Goal: Information Seeking & Learning: Check status

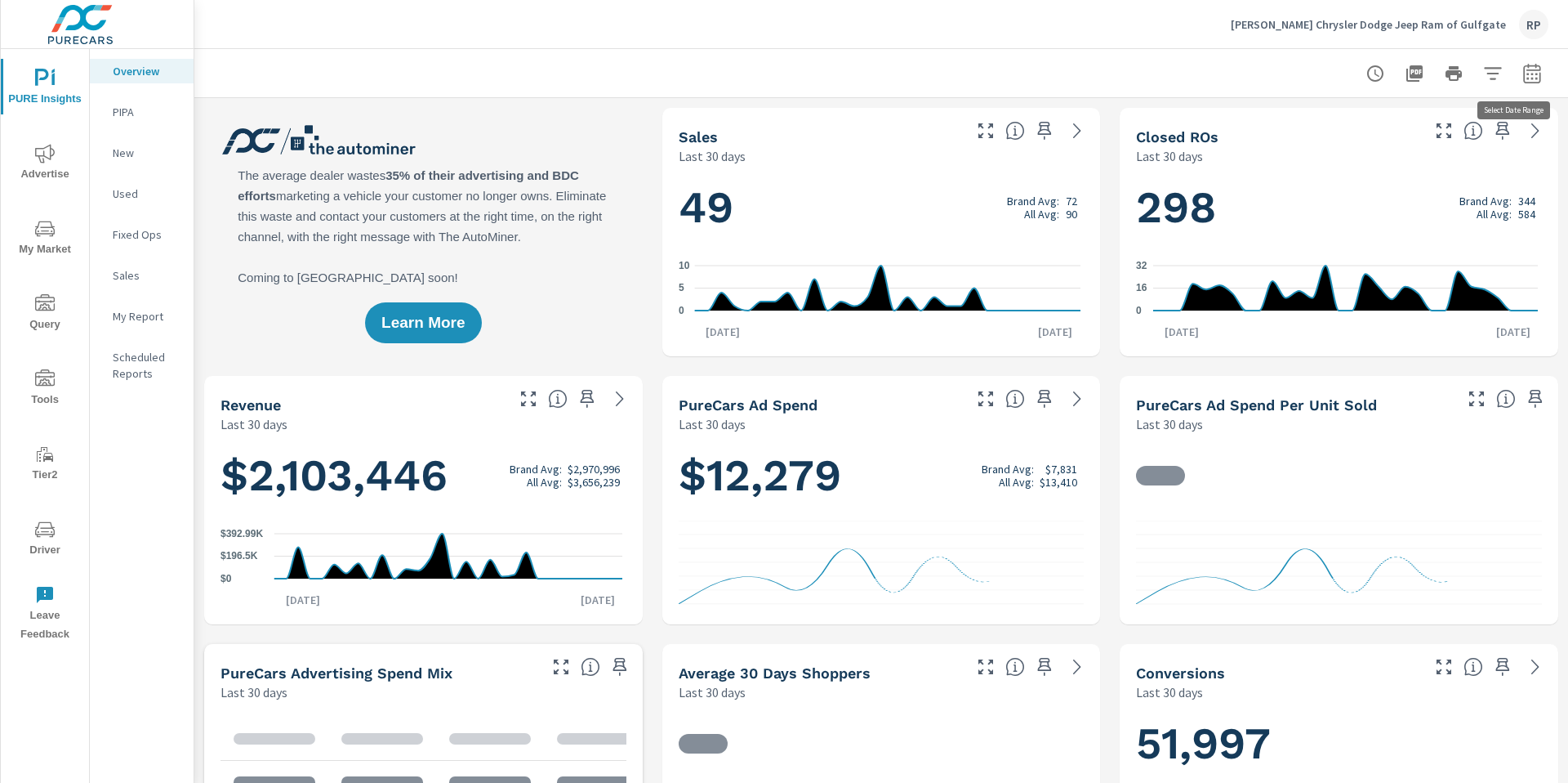
click at [1523, 83] on icon "button" at bounding box center [1531, 73] width 17 height 20
select select "Last 30 days"
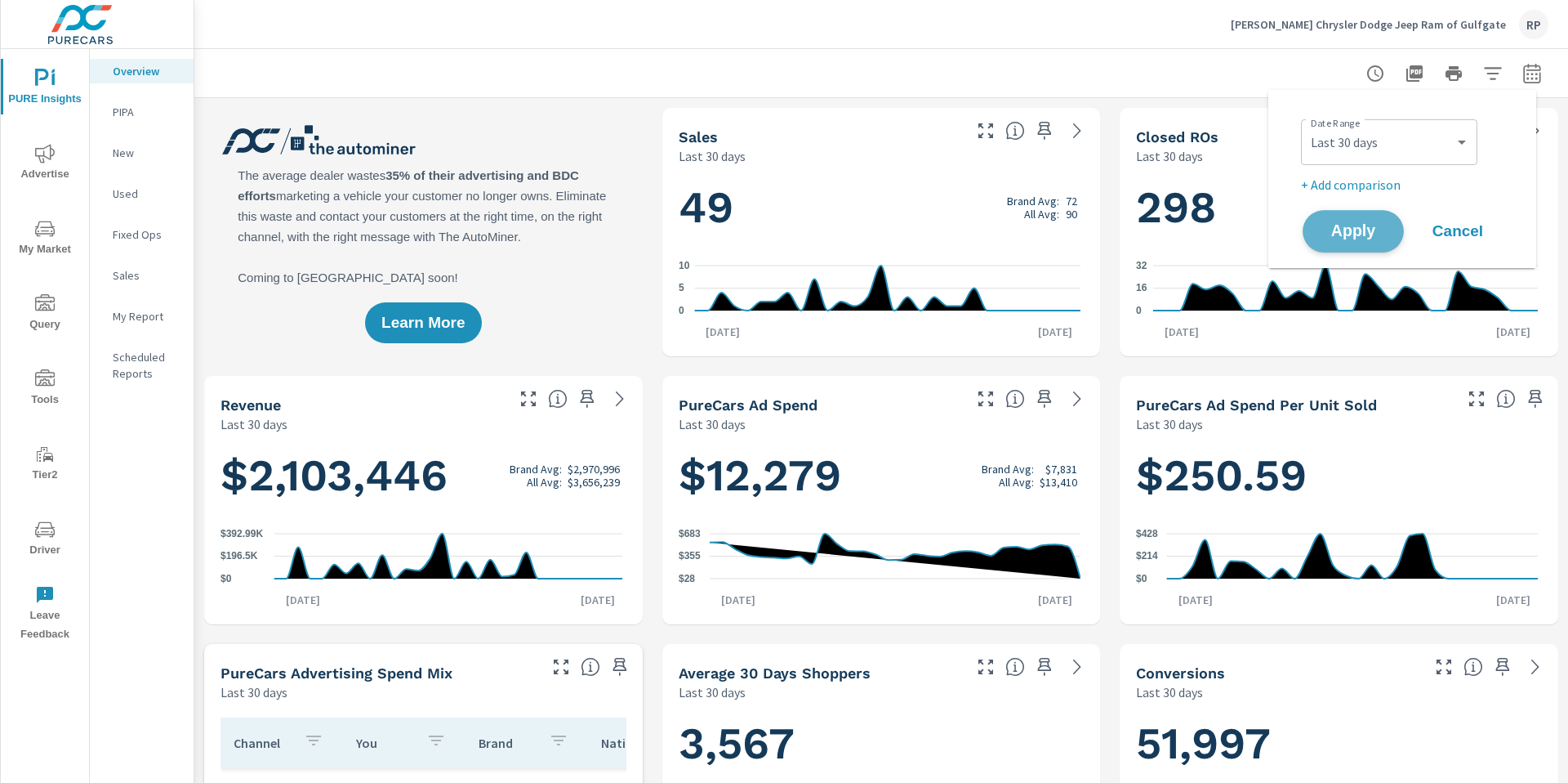
click at [1361, 225] on span "Apply" at bounding box center [1353, 231] width 67 height 15
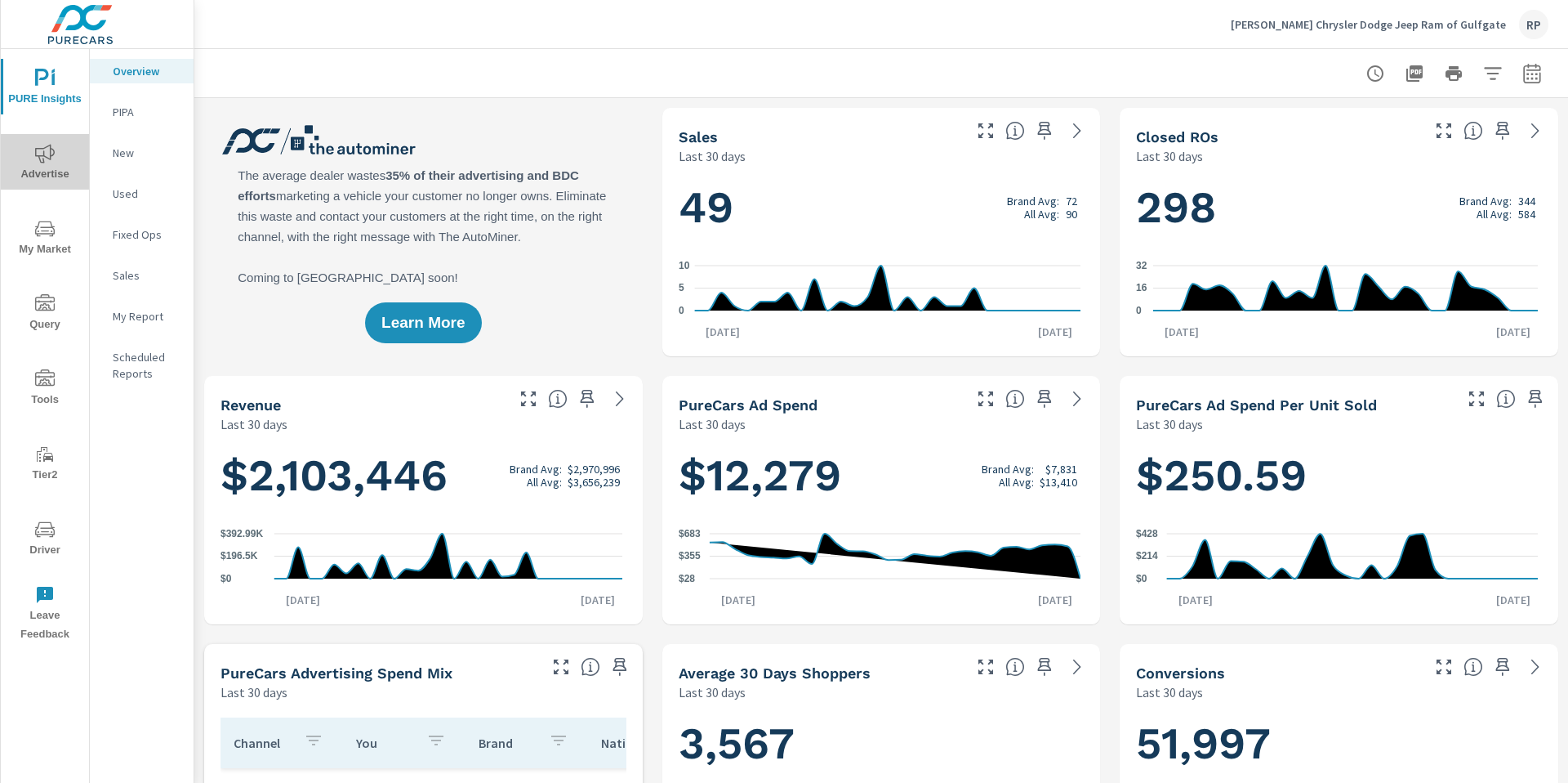
click at [37, 161] on icon "nav menu" at bounding box center [44, 153] width 20 height 20
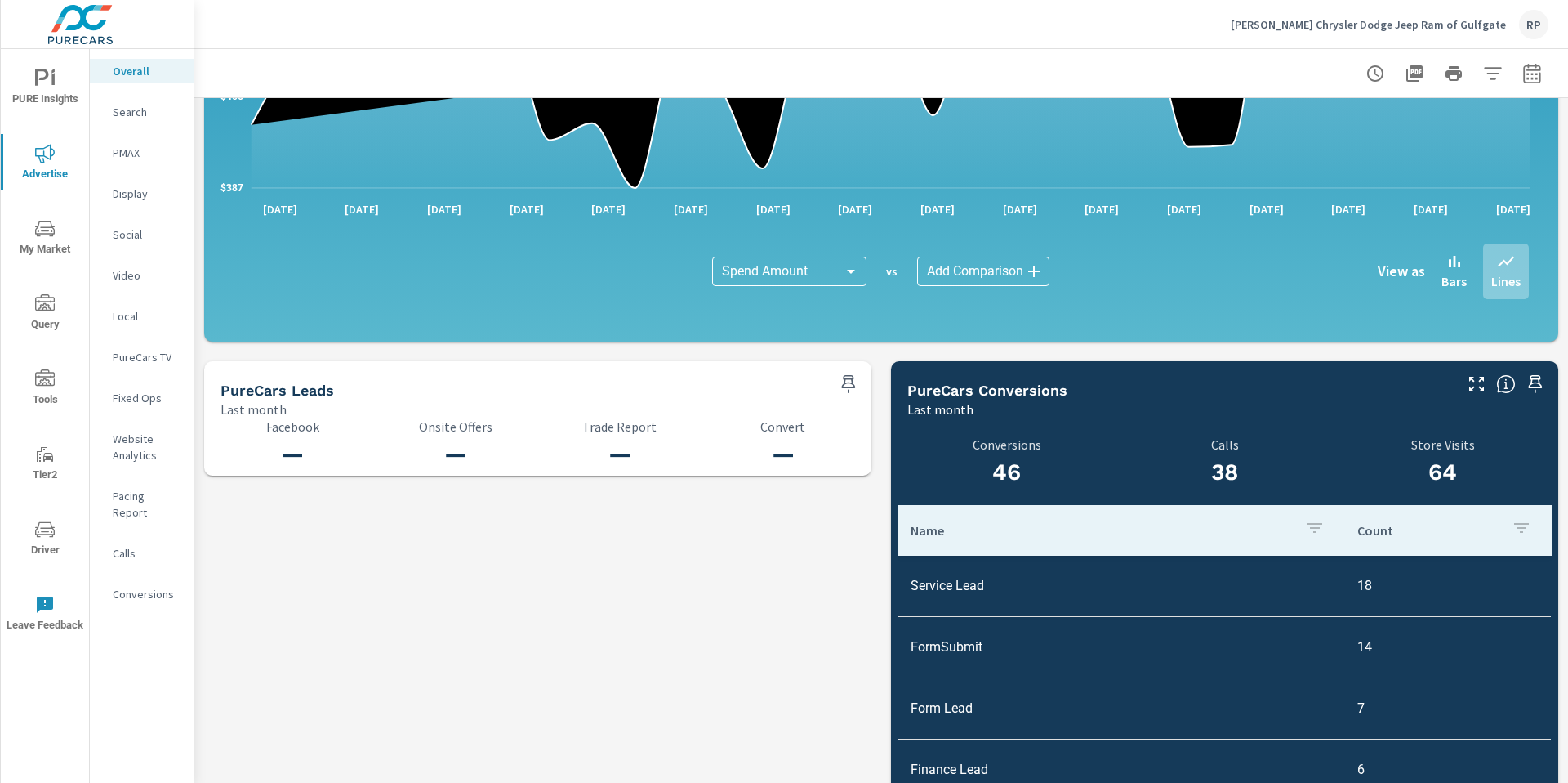
scroll to position [1593, 0]
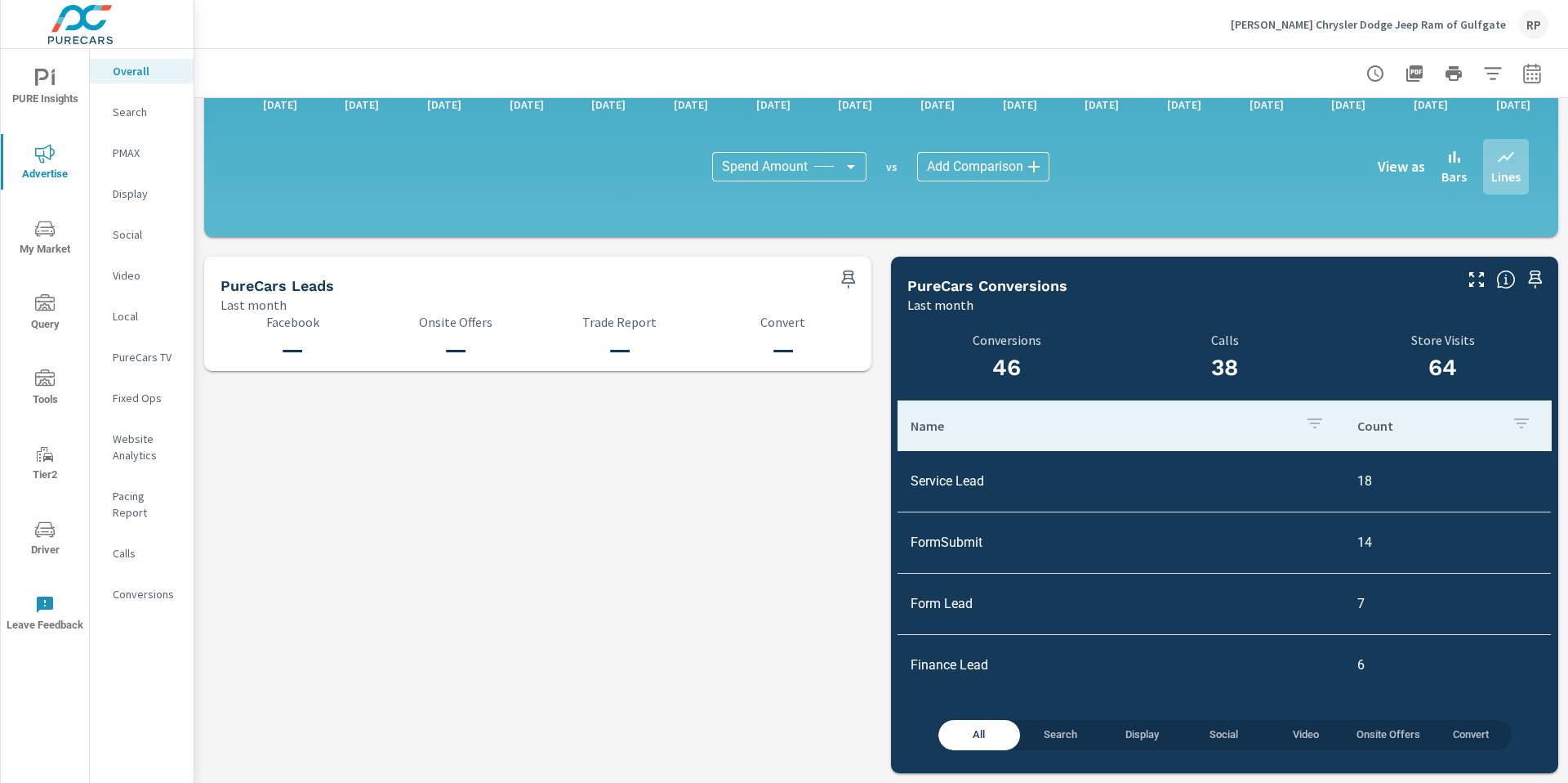
drag, startPoint x: 1567, startPoint y: 187, endPoint x: 1543, endPoint y: 690, distance: 503.6
click at [1543, 690] on body "PURE Insights Advertise My Market Query Tools Tier2 Driver Leave Feedback Overa…" at bounding box center [784, 461] width 1568 height 923
click at [1527, 69] on icon "button" at bounding box center [1531, 73] width 17 height 20
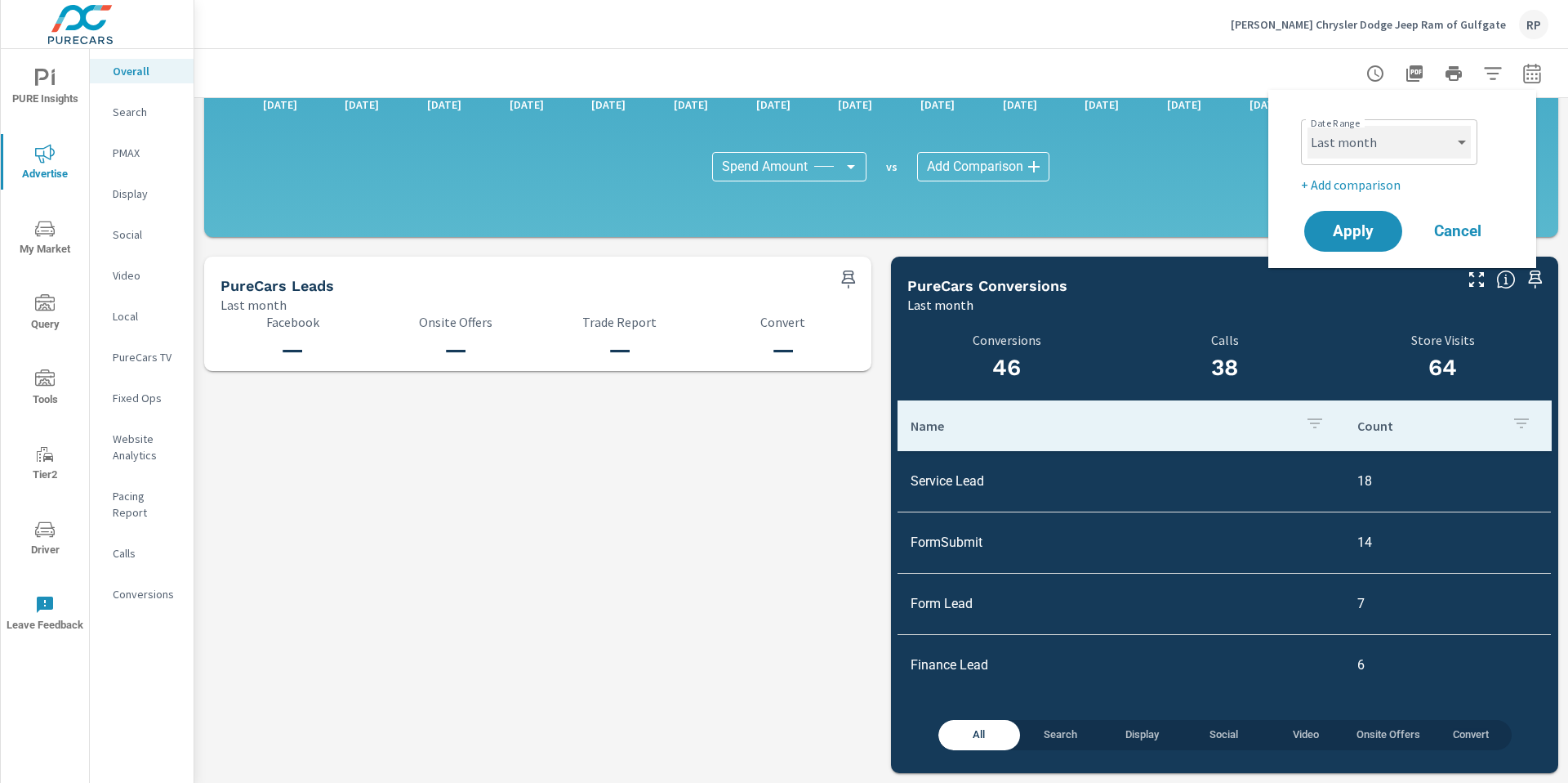
click at [1373, 132] on select "Custom [DATE] Last week Last 7 days Last 14 days Last 30 days Last 45 days Last…" at bounding box center [1389, 142] width 163 height 32
click at [1308, 126] on select "Custom [DATE] Last week Last 7 days Last 14 days Last 30 days Last 45 days Last…" at bounding box center [1389, 142] width 163 height 32
select select "Last 30 days"
click at [1346, 237] on span "Apply" at bounding box center [1353, 231] width 67 height 15
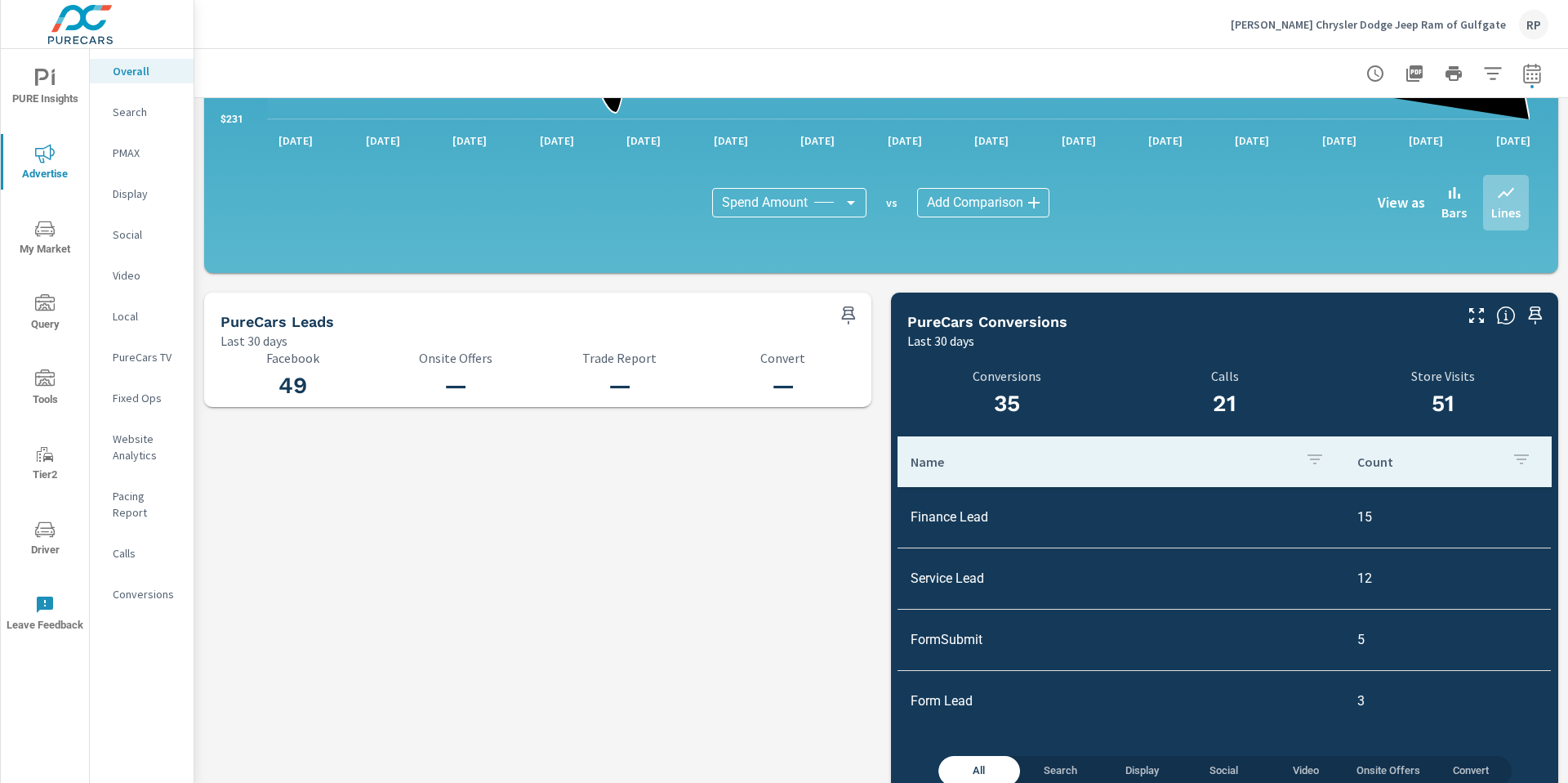
scroll to position [1557, 0]
click at [137, 586] on p "Conversions" at bounding box center [146, 593] width 67 height 16
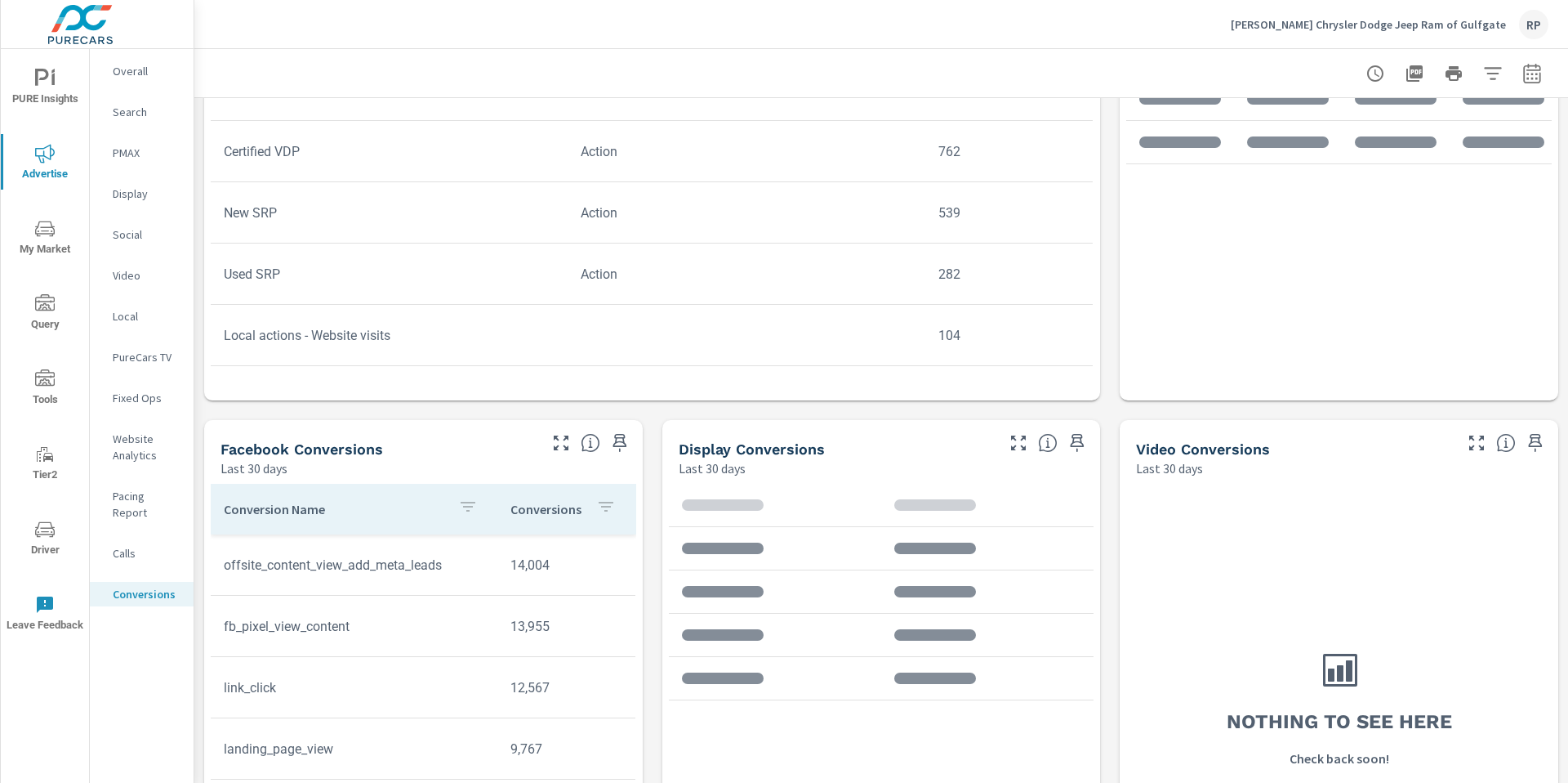
scroll to position [909, 0]
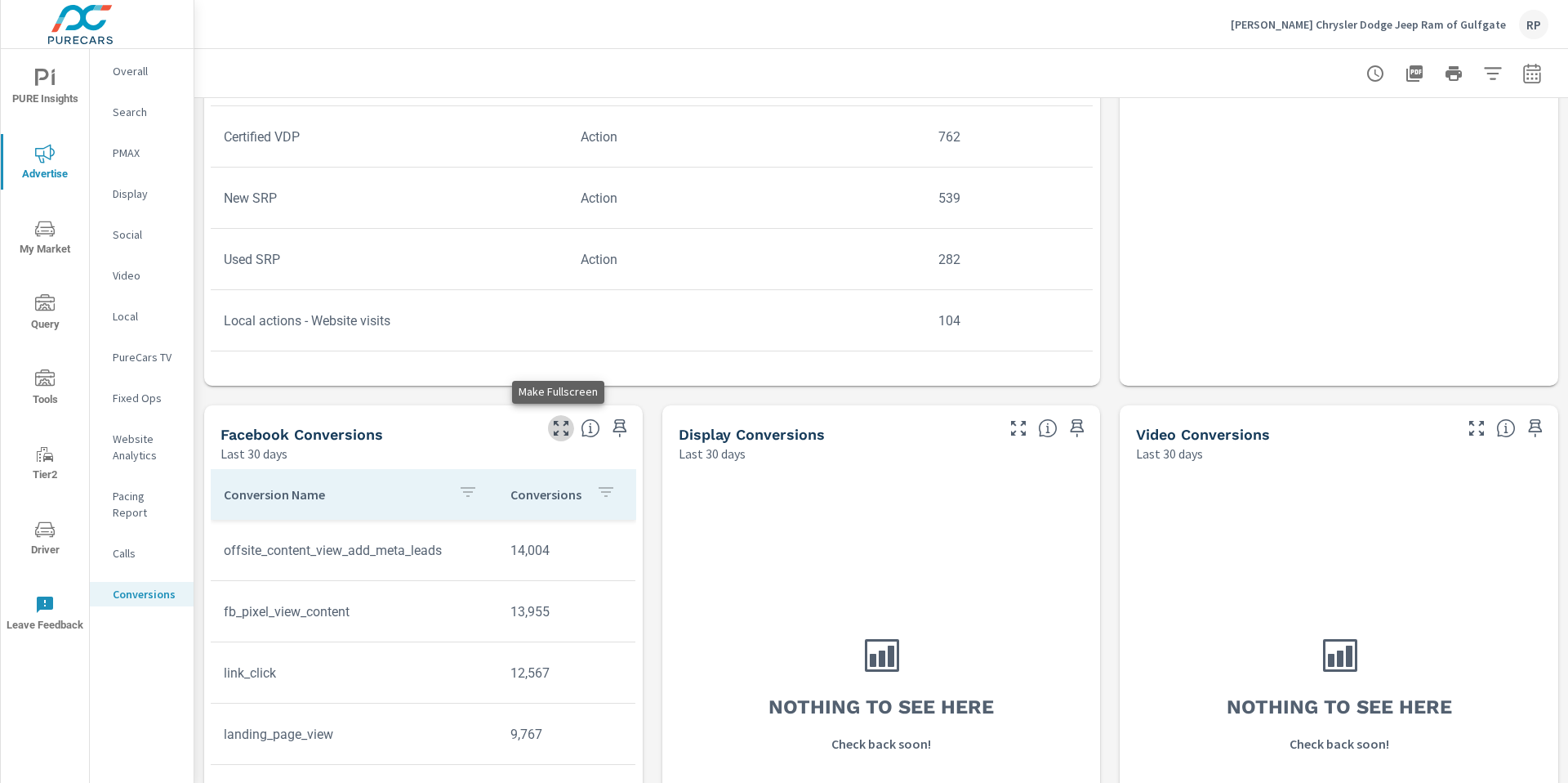
click at [557, 431] on icon "button" at bounding box center [561, 428] width 20 height 20
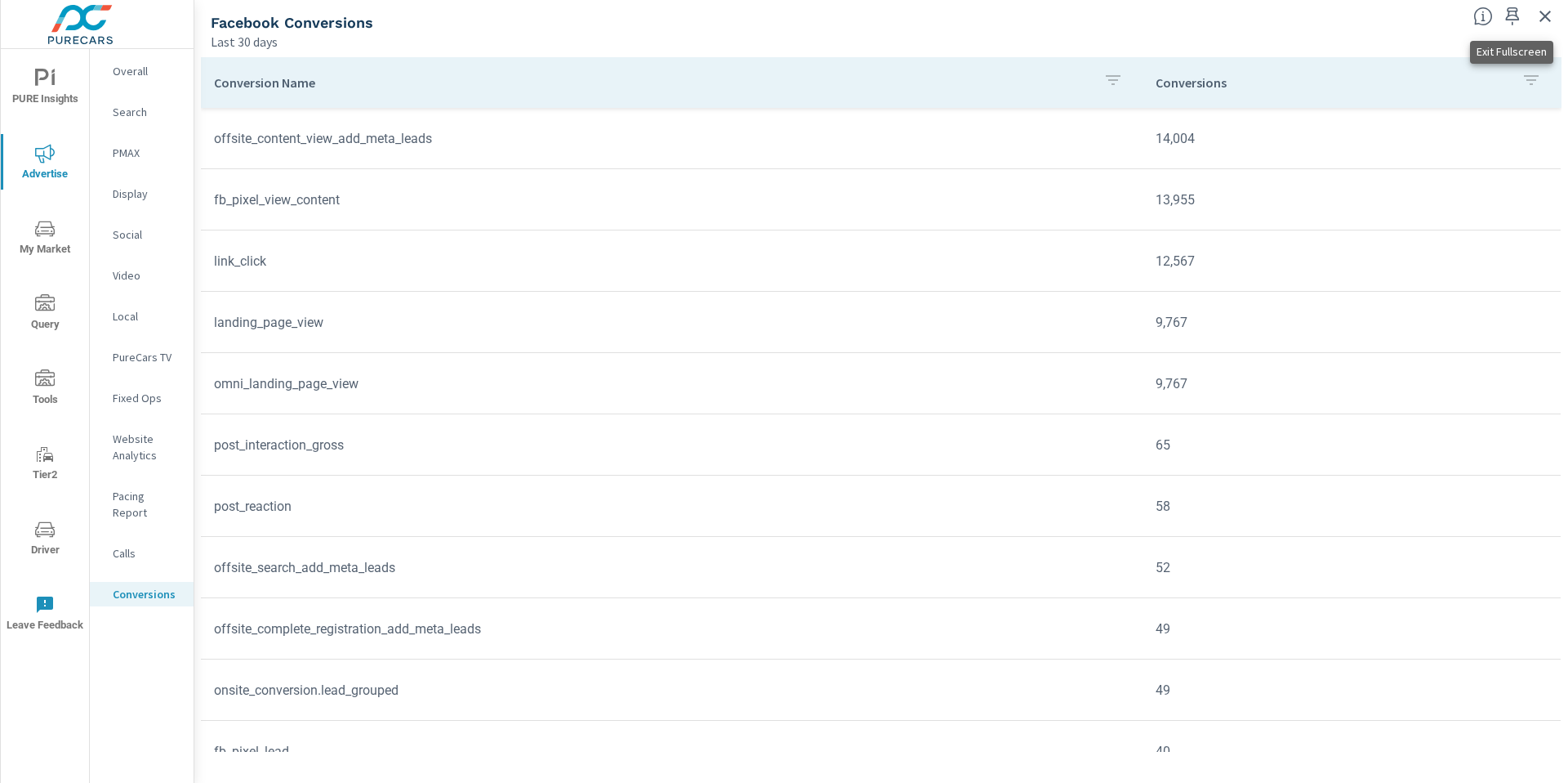
click at [1541, 23] on icon "button" at bounding box center [1545, 16] width 20 height 20
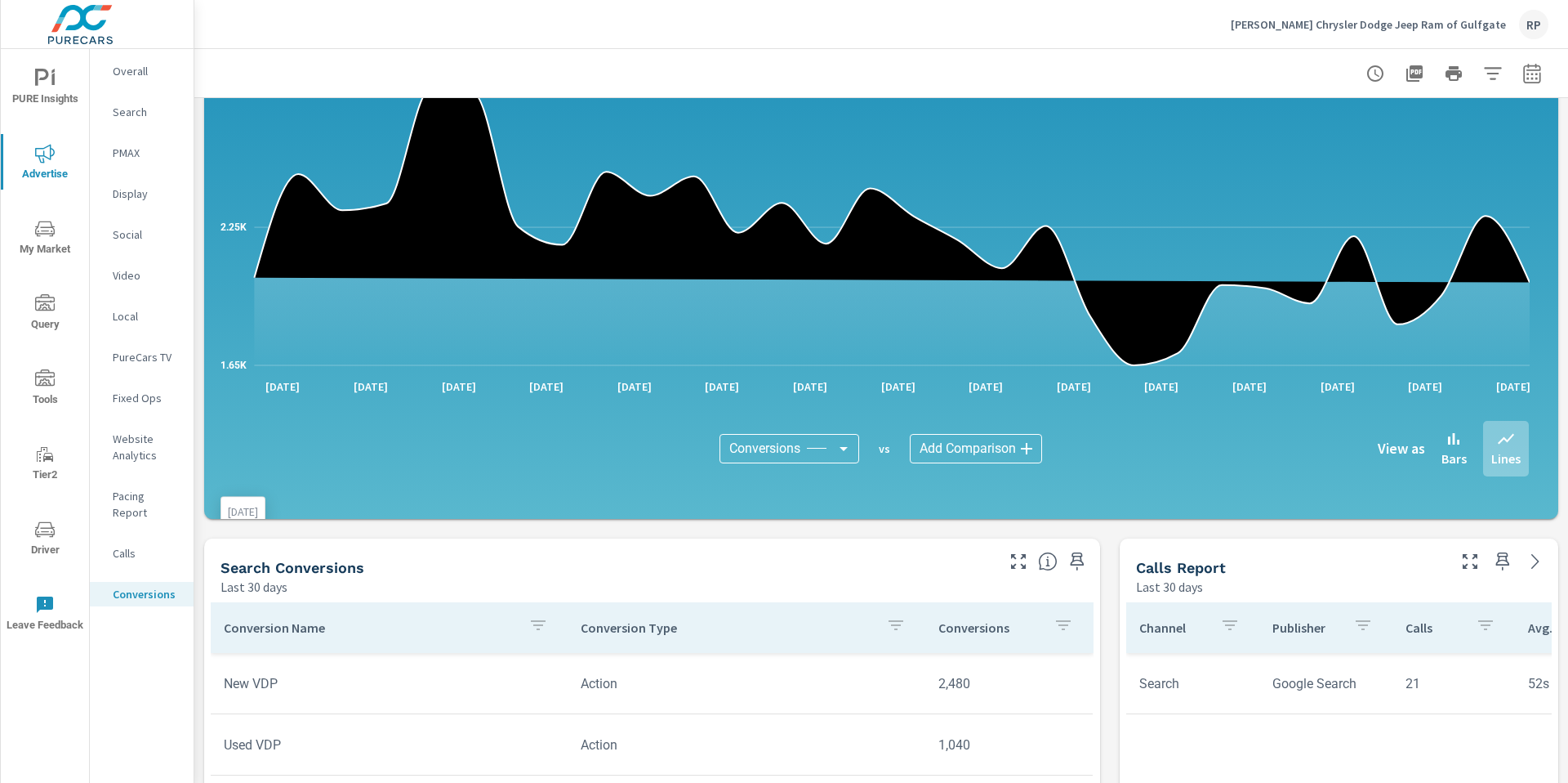
scroll to position [566, 0]
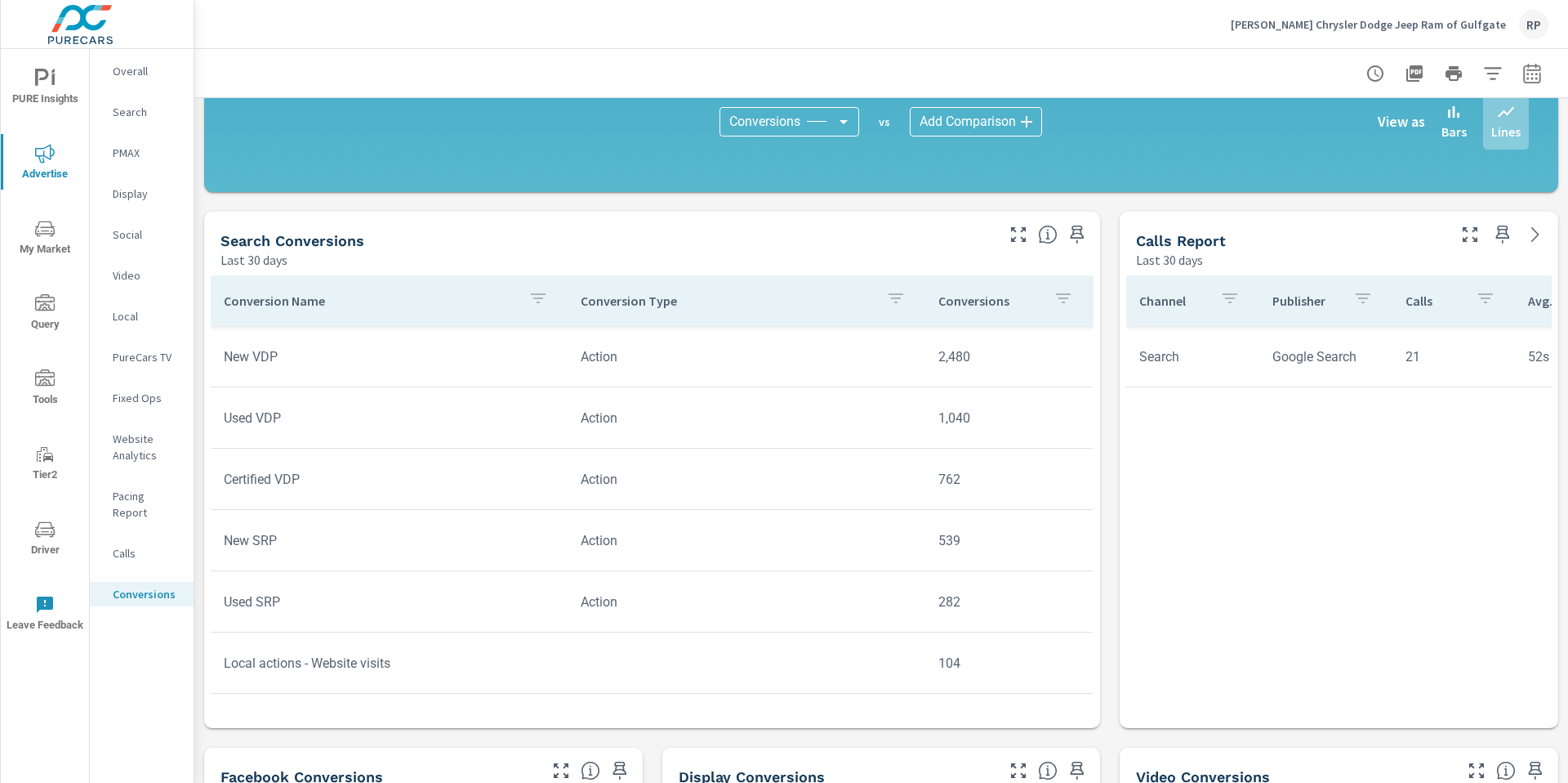
click at [1009, 242] on icon "button" at bounding box center [1018, 234] width 20 height 20
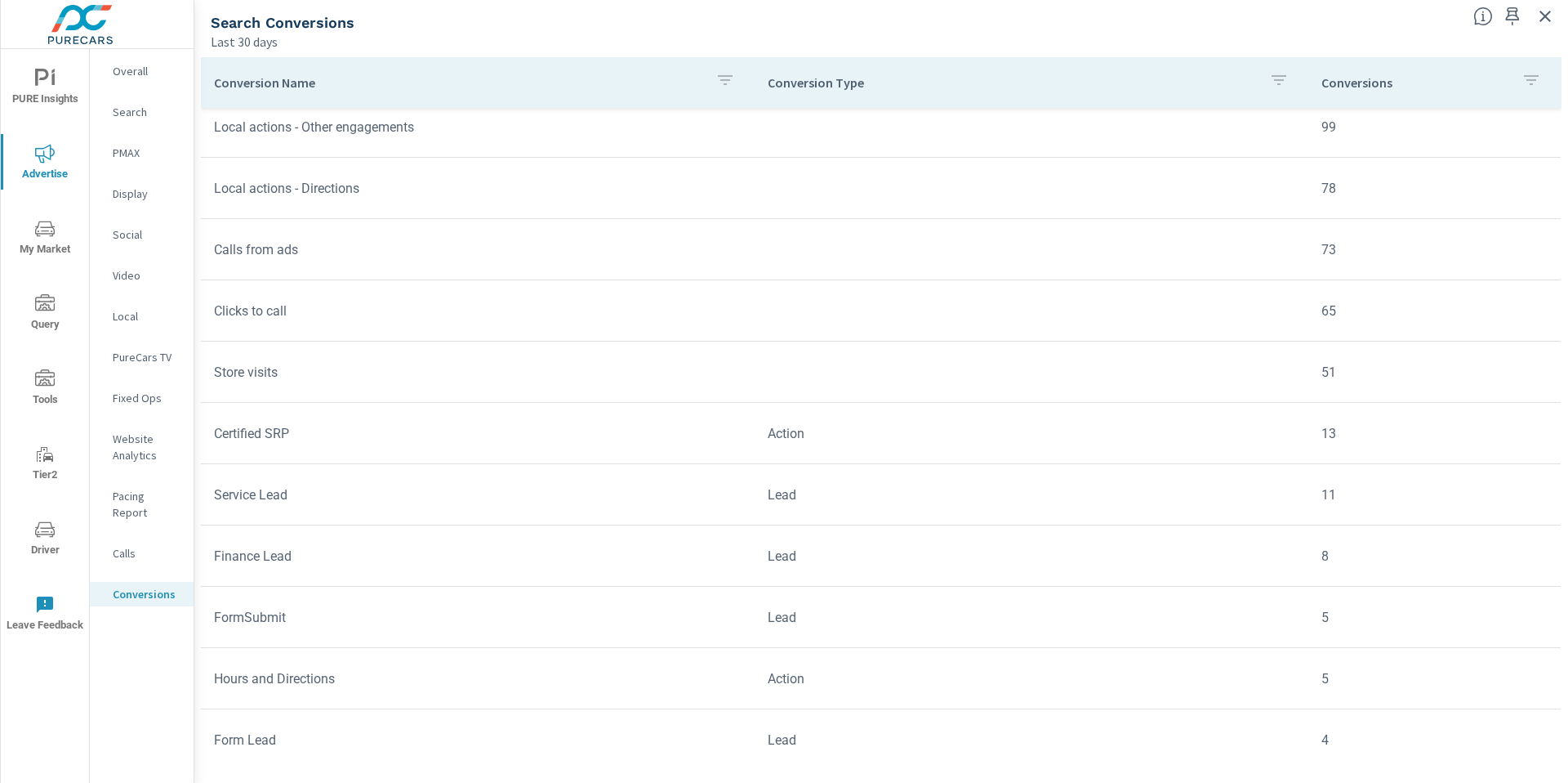
scroll to position [398, 0]
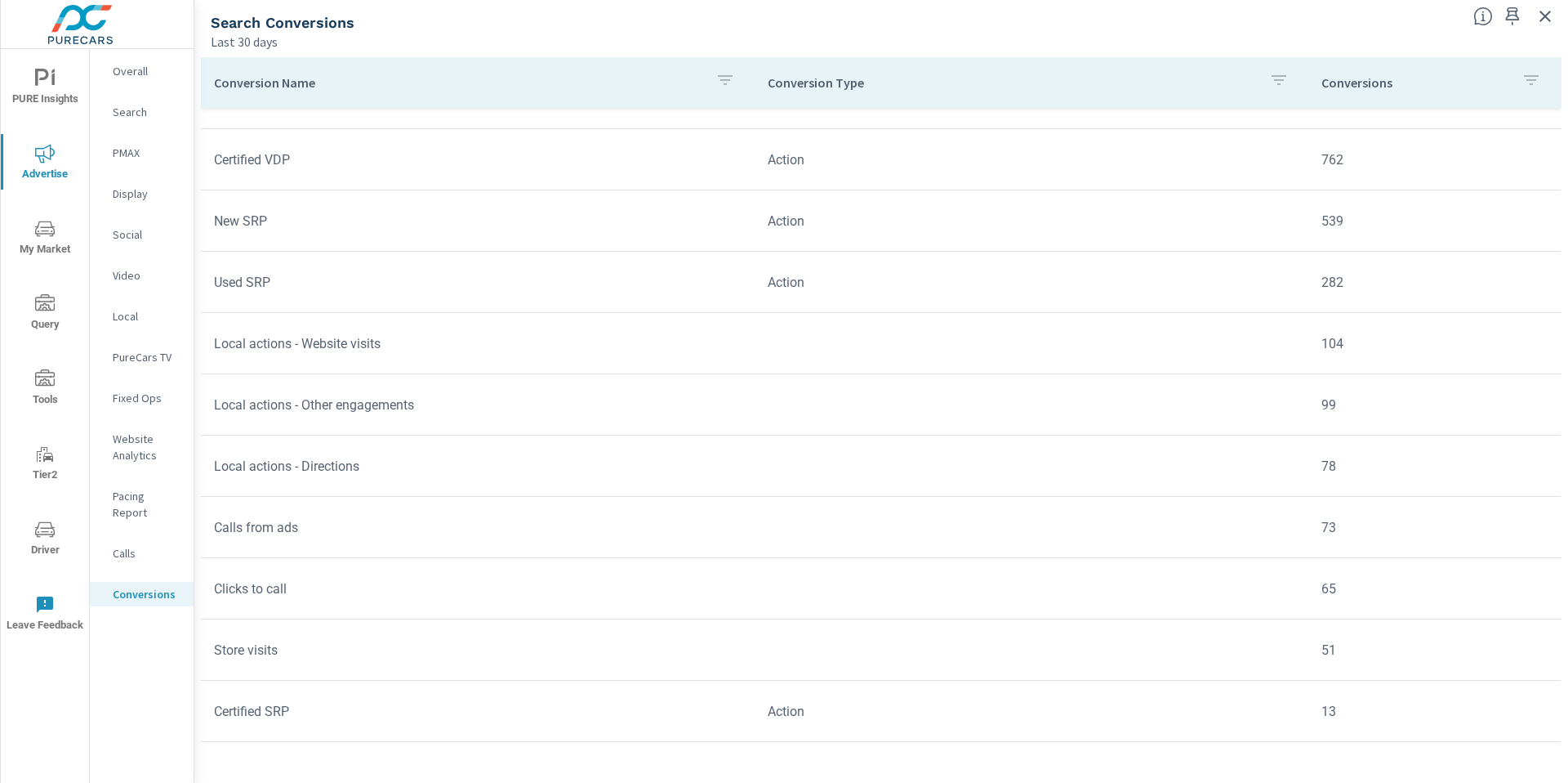
scroll to position [98, 0]
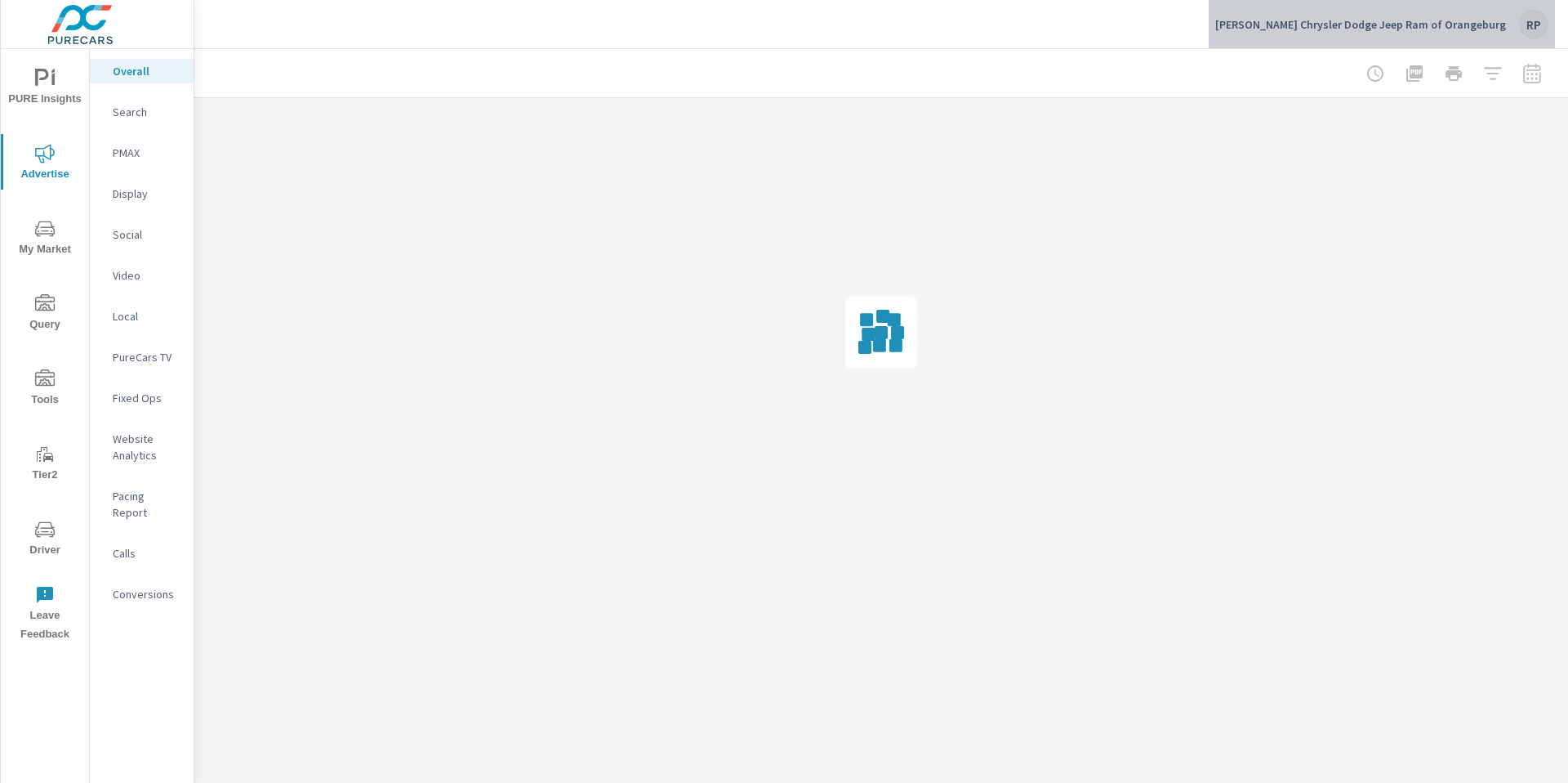
click at [1524, 26] on div "RP" at bounding box center [1534, 24] width 29 height 29
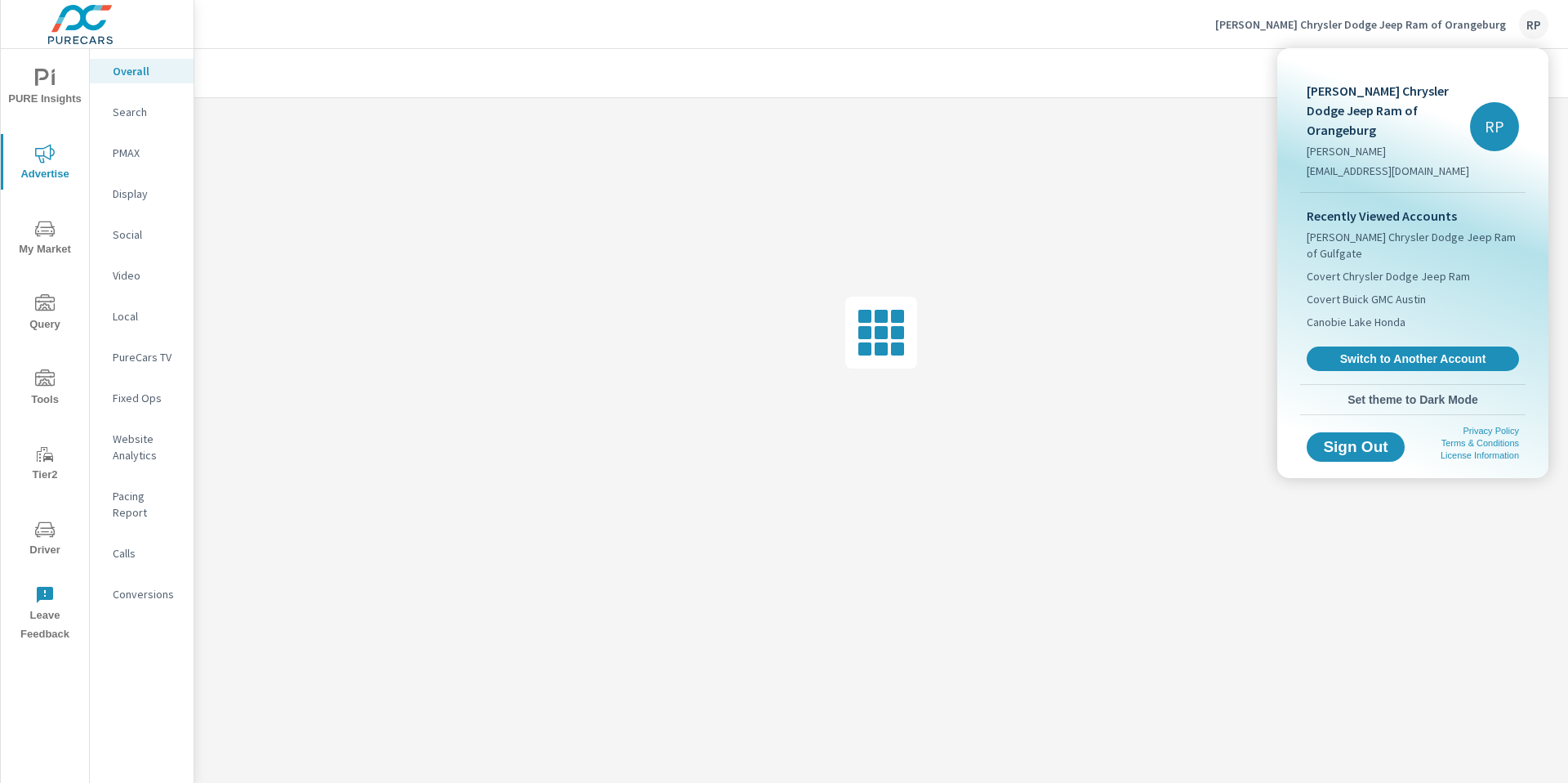
click at [1175, 226] on div at bounding box center [784, 391] width 1568 height 783
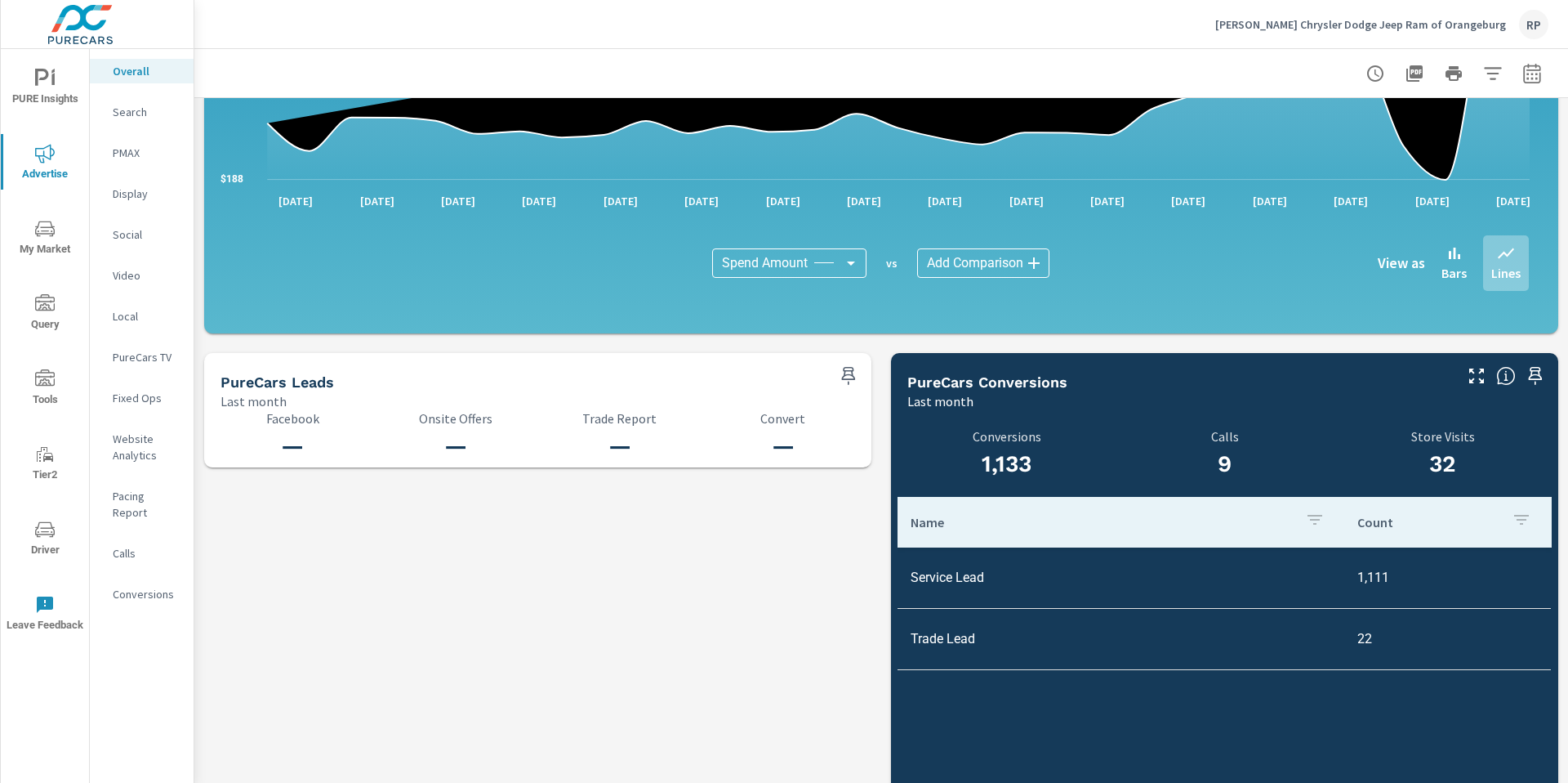
scroll to position [1481, 0]
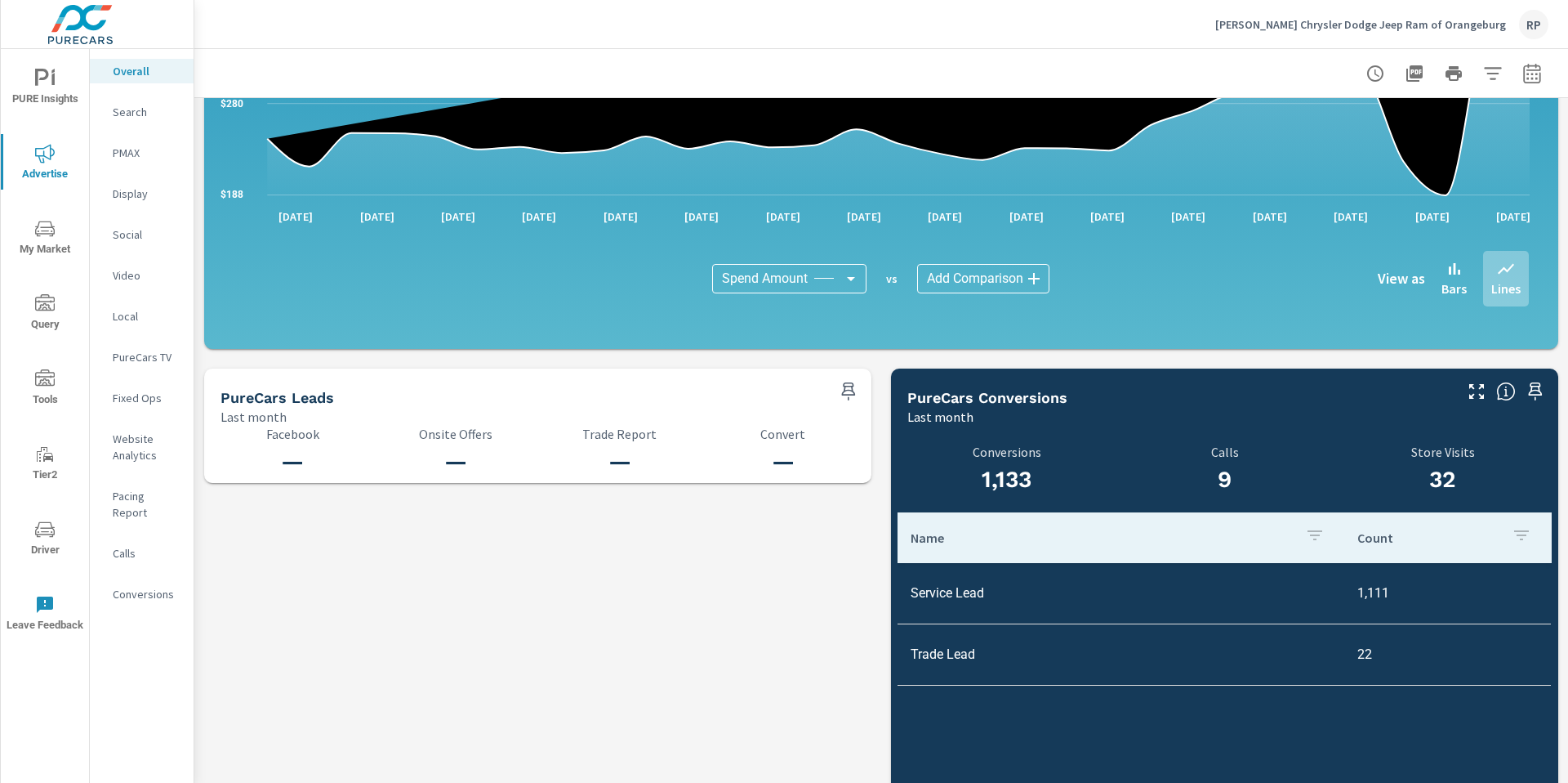
click at [1523, 73] on icon "button" at bounding box center [1531, 73] width 17 height 20
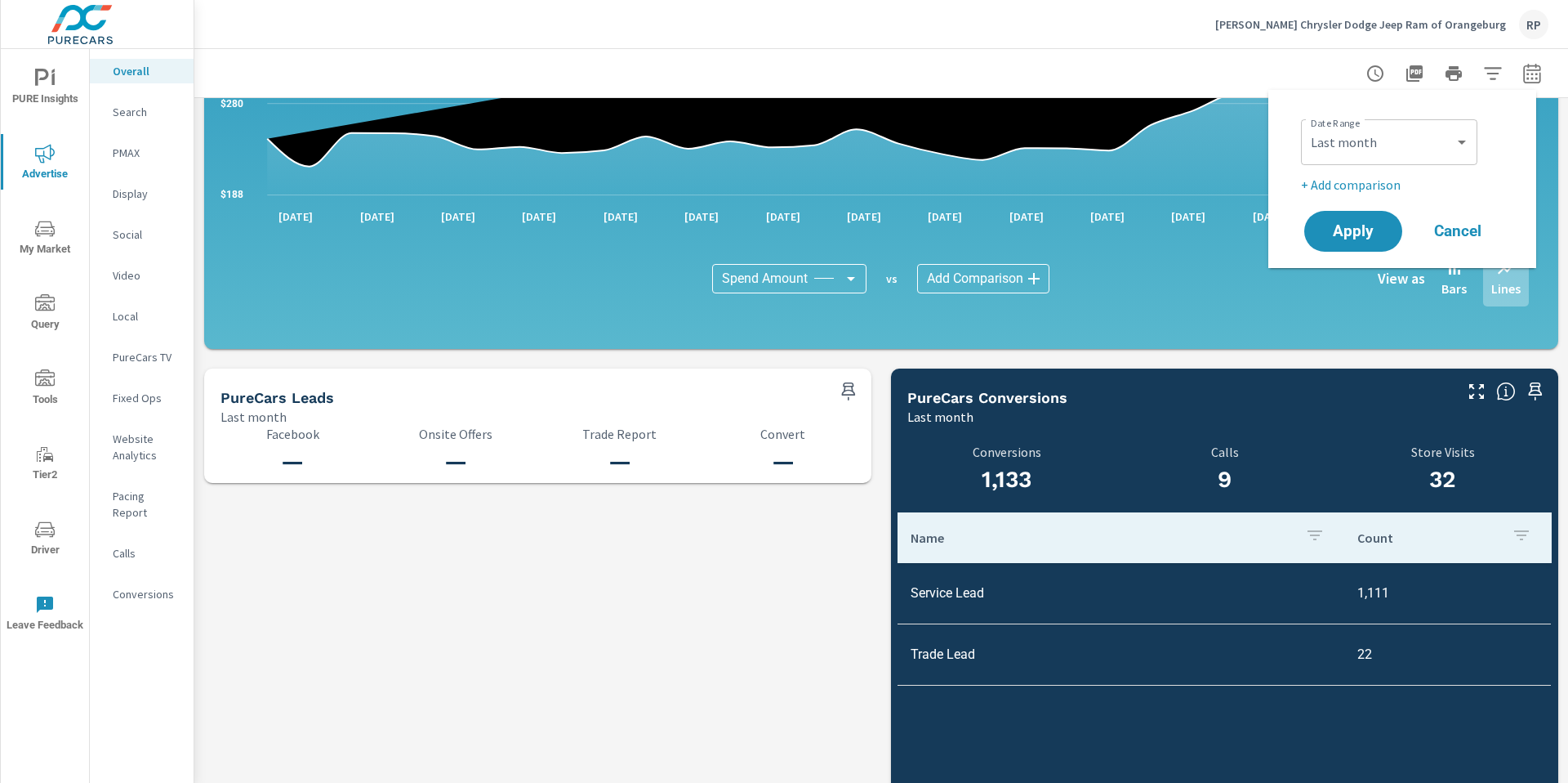
click at [1425, 161] on div "Custom [DATE] Last week Last 7 days Last 14 days Last 30 days Last 45 days Last…" at bounding box center [1389, 143] width 177 height 46
click at [1428, 142] on select "Custom [DATE] Last week Last 7 days Last 14 days Last 30 days Last 45 days Last…" at bounding box center [1389, 142] width 163 height 32
click at [1308, 126] on select "Custom [DATE] Last week Last 7 days Last 14 days Last 30 days Last 45 days Last…" at bounding box center [1389, 142] width 163 height 32
select select "Last 30 days"
click at [1356, 238] on span "Apply" at bounding box center [1353, 231] width 67 height 15
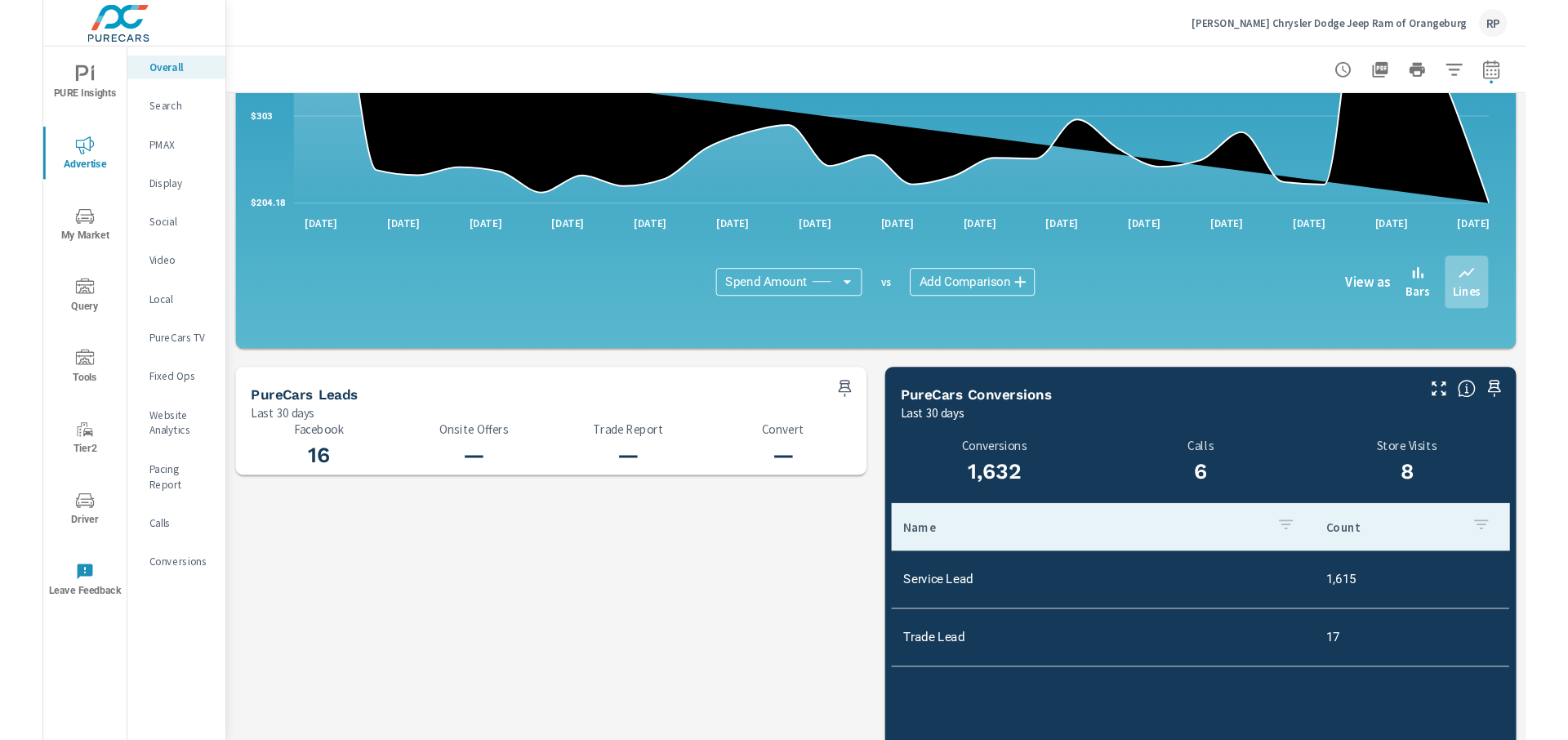
scroll to position [1454, 0]
